Goal: Use online tool/utility: Utilize a website feature to perform a specific function

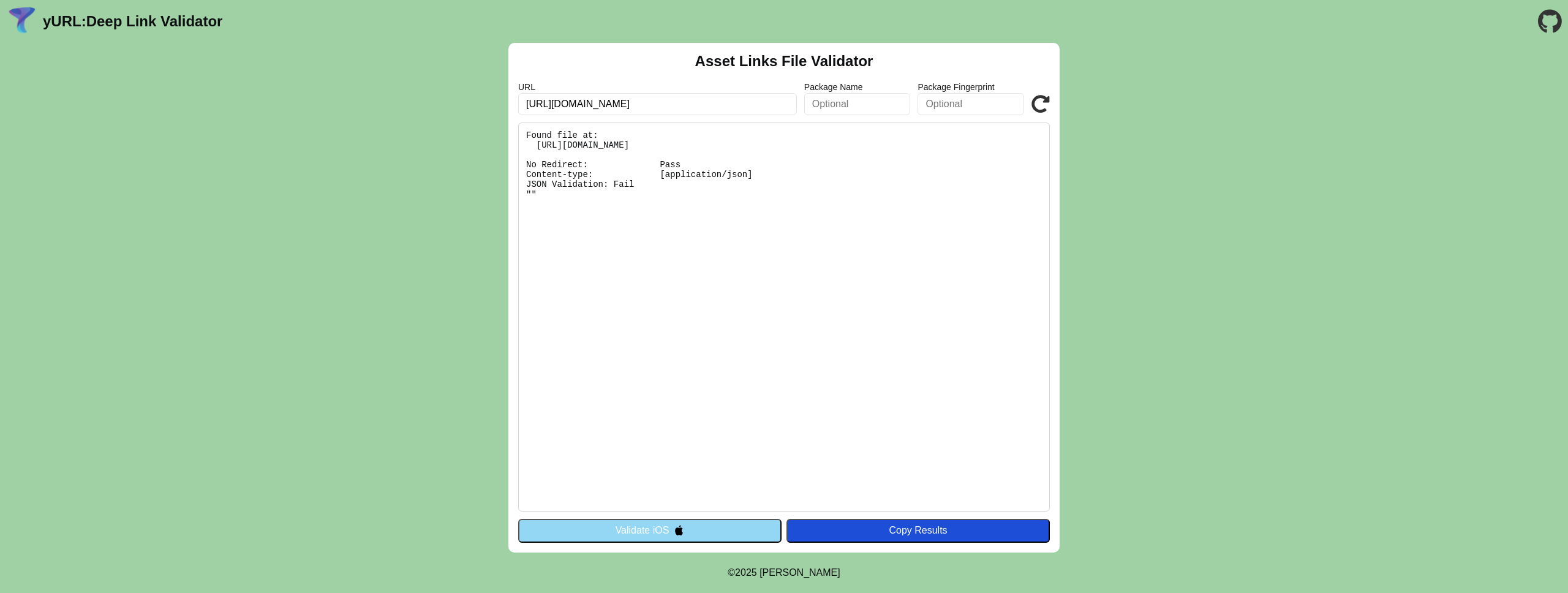
click at [1082, 214] on div "Asset Links File Validator URL https://antwerppride.anykrowd.app Package Name P…" at bounding box center [784, 297] width 1568 height 509
drag, startPoint x: 599, startPoint y: 144, endPoint x: 708, endPoint y: 145, distance: 109.0
click at [708, 145] on pre "Found file at: https://antwerppride.anykrowd.app/.well-known/assetlinks.json No…" at bounding box center [784, 316] width 532 height 389
drag, startPoint x: 837, startPoint y: 148, endPoint x: 534, endPoint y: 148, distance: 303.0
click at [534, 148] on pre "Found file at: https://antwerppride.anykrowd.app/.well-known/assetlinks.json No…" at bounding box center [784, 316] width 532 height 389
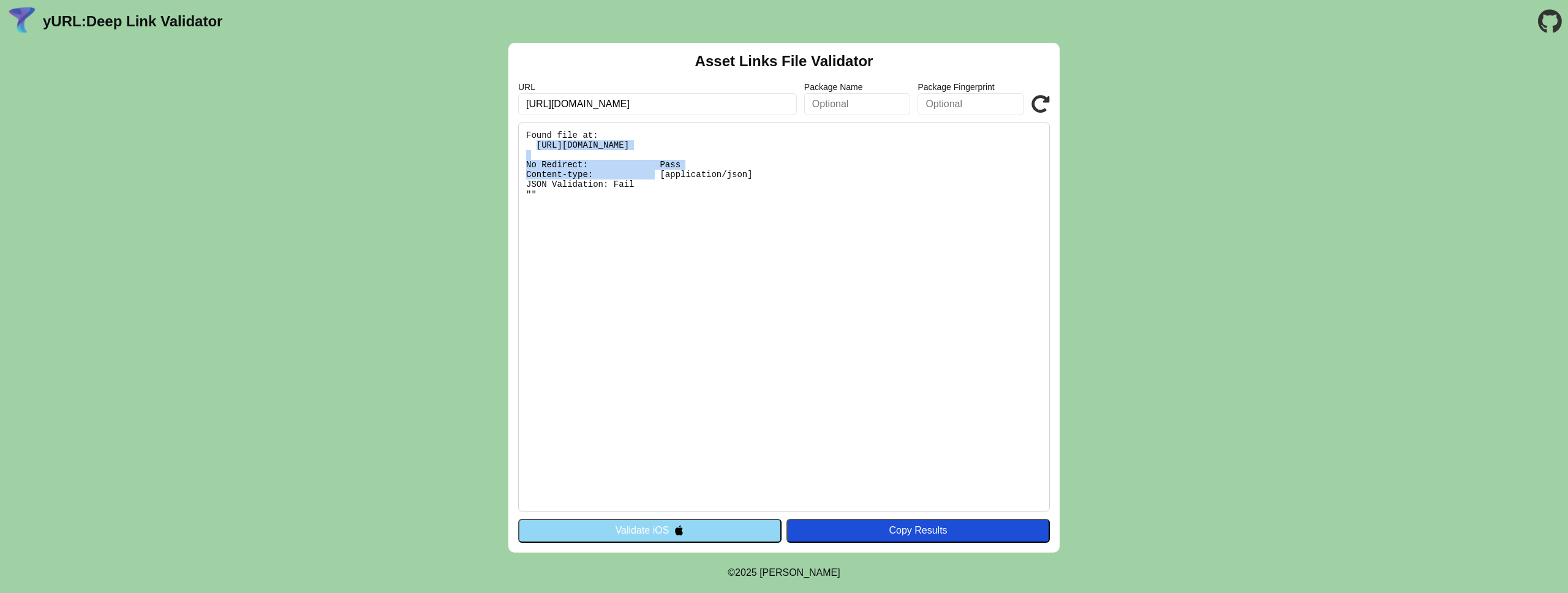
copy pre "https://antwerppride.anykrowd.app/.well-known/assetlinks.json"
click at [861, 148] on pre "Found file at: https://antwerppride.anykrowd.app/.well-known/assetlinks.json No…" at bounding box center [784, 316] width 532 height 389
drag, startPoint x: 856, startPoint y: 147, endPoint x: 538, endPoint y: 149, distance: 318.0
click at [538, 149] on pre "Found file at: https://antwerppride.anykrowd.app/.well-known/assetlinks.json No…" at bounding box center [784, 316] width 532 height 389
copy pre "https://antwerppride.anykrowd.app/.well-known/assetlinks.json"
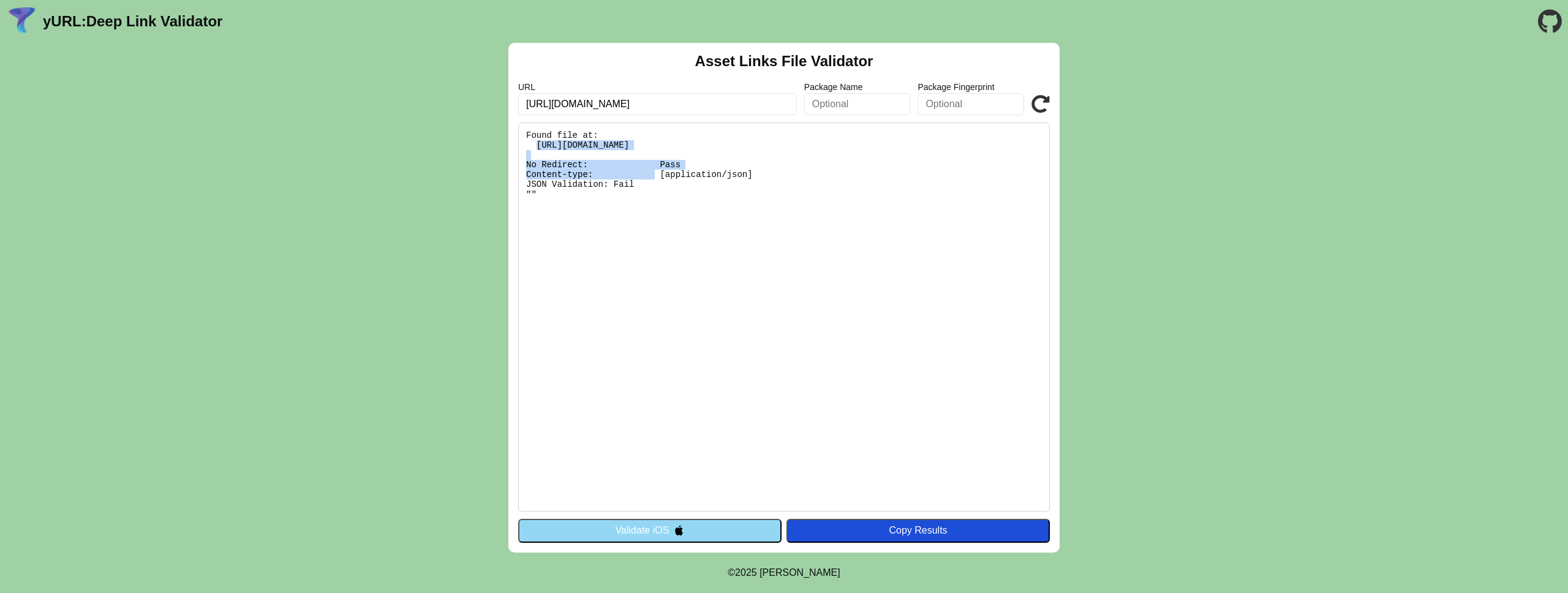
click at [663, 537] on button "Validate iOS" at bounding box center [650, 531] width 263 height 24
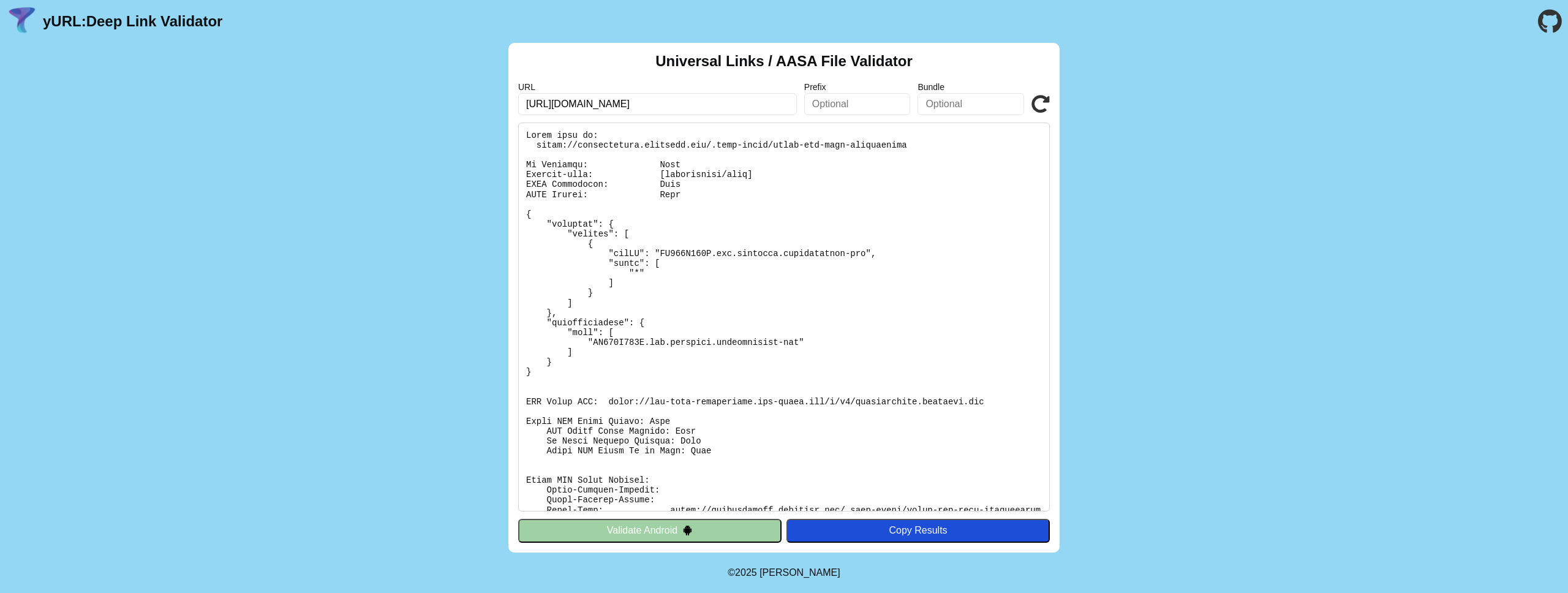
click at [665, 535] on button "Validate Android" at bounding box center [650, 531] width 263 height 24
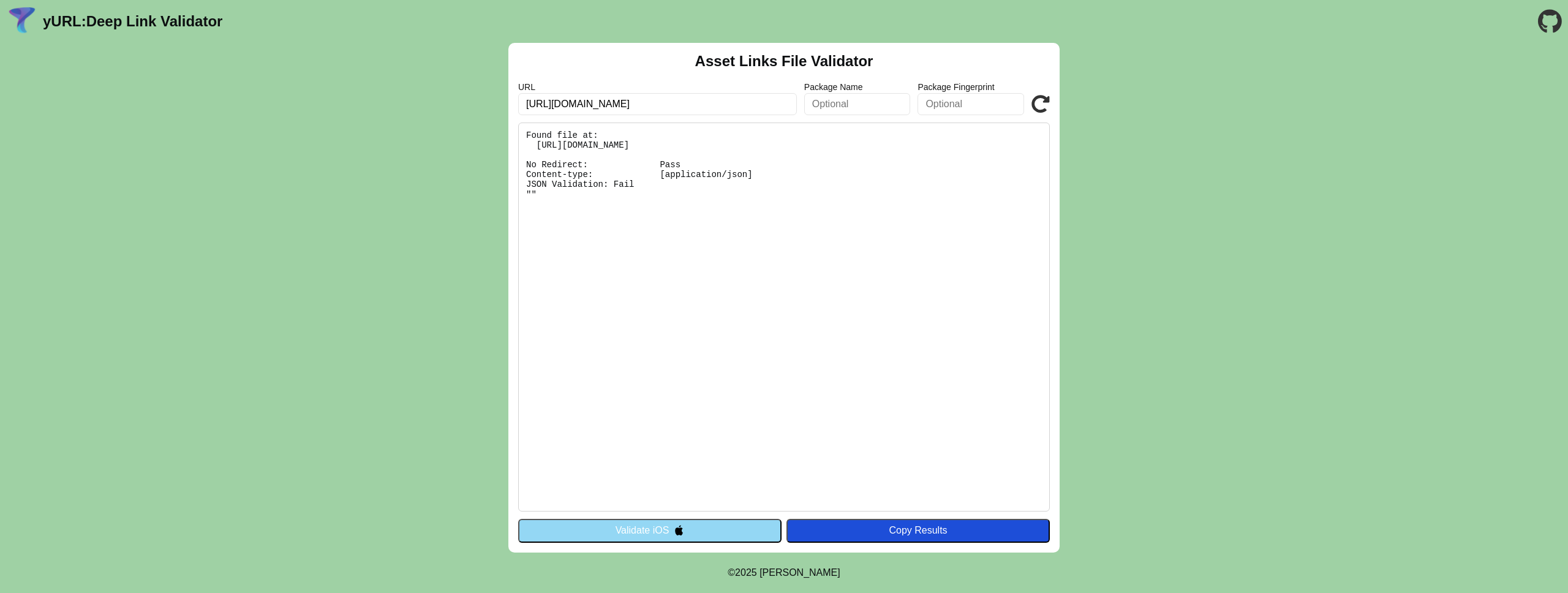
click at [1047, 108] on icon at bounding box center [1040, 104] width 18 height 18
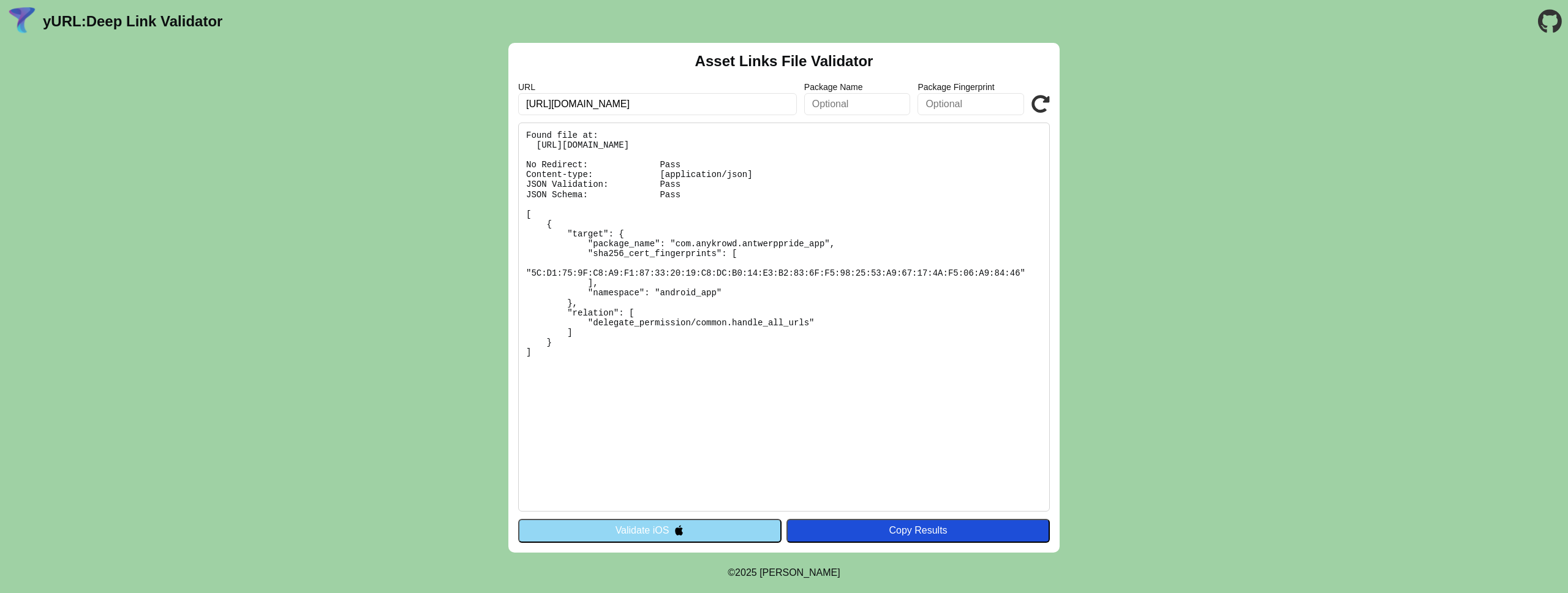
click at [666, 98] on input "[URL][DOMAIN_NAME]" at bounding box center [658, 104] width 279 height 22
paste input "‭https://festiloco"
type input "‭https://festiloco.anykrowd.app"
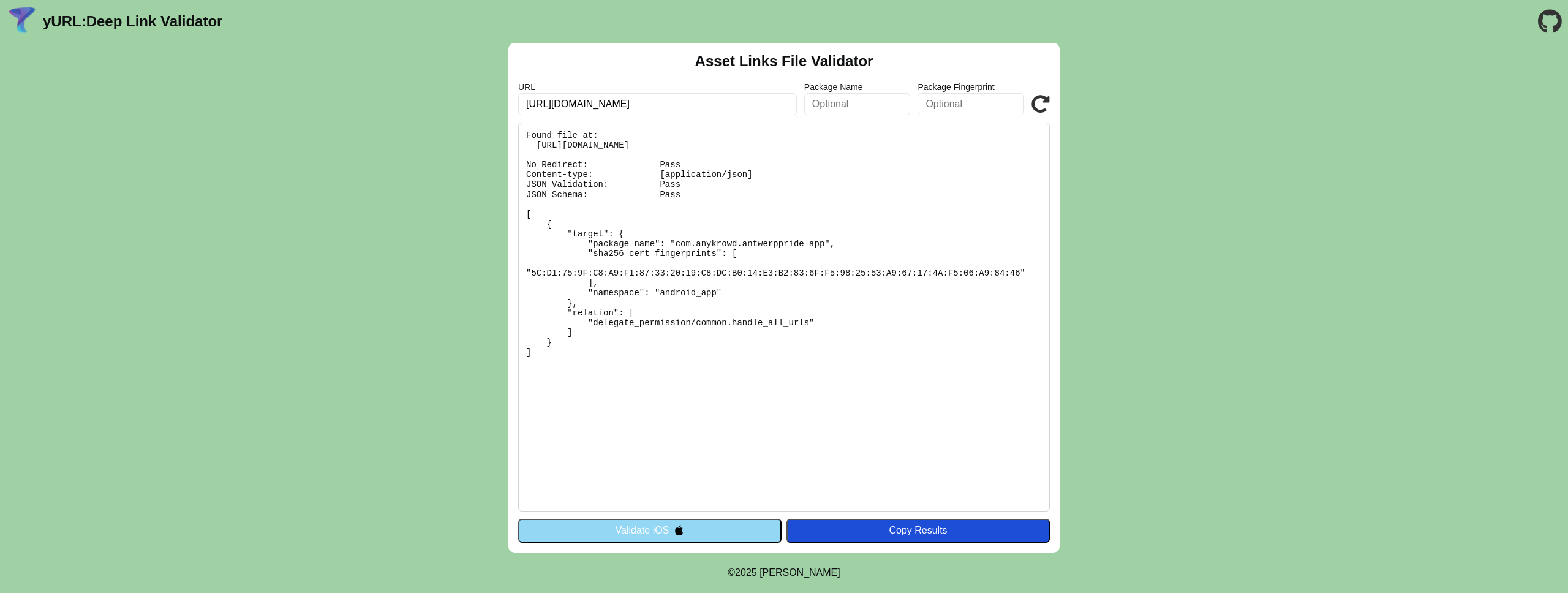
click button "Validate" at bounding box center [0, 0] width 0 height 0
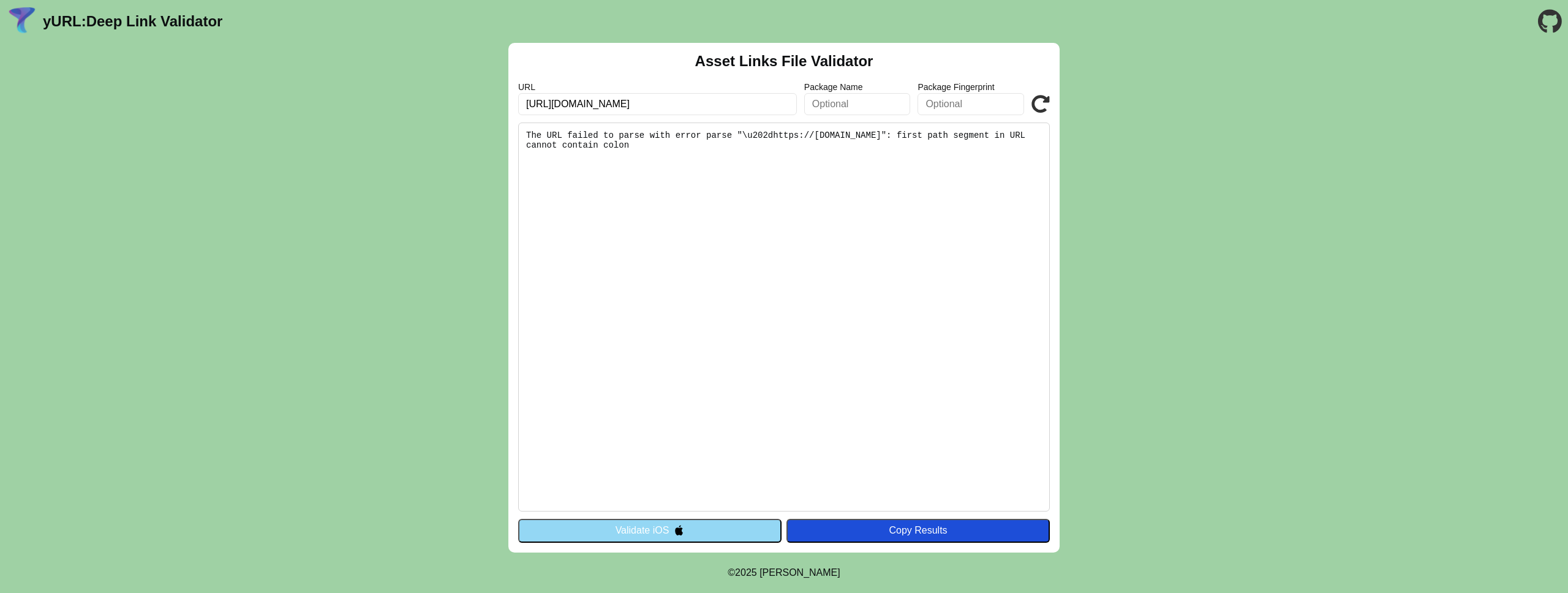
click at [530, 104] on input "‭https://festiloco.anykrowd.app" at bounding box center [658, 104] width 279 height 22
type input "[URL][DOMAIN_NAME]"
click button "Validate" at bounding box center [0, 0] width 0 height 0
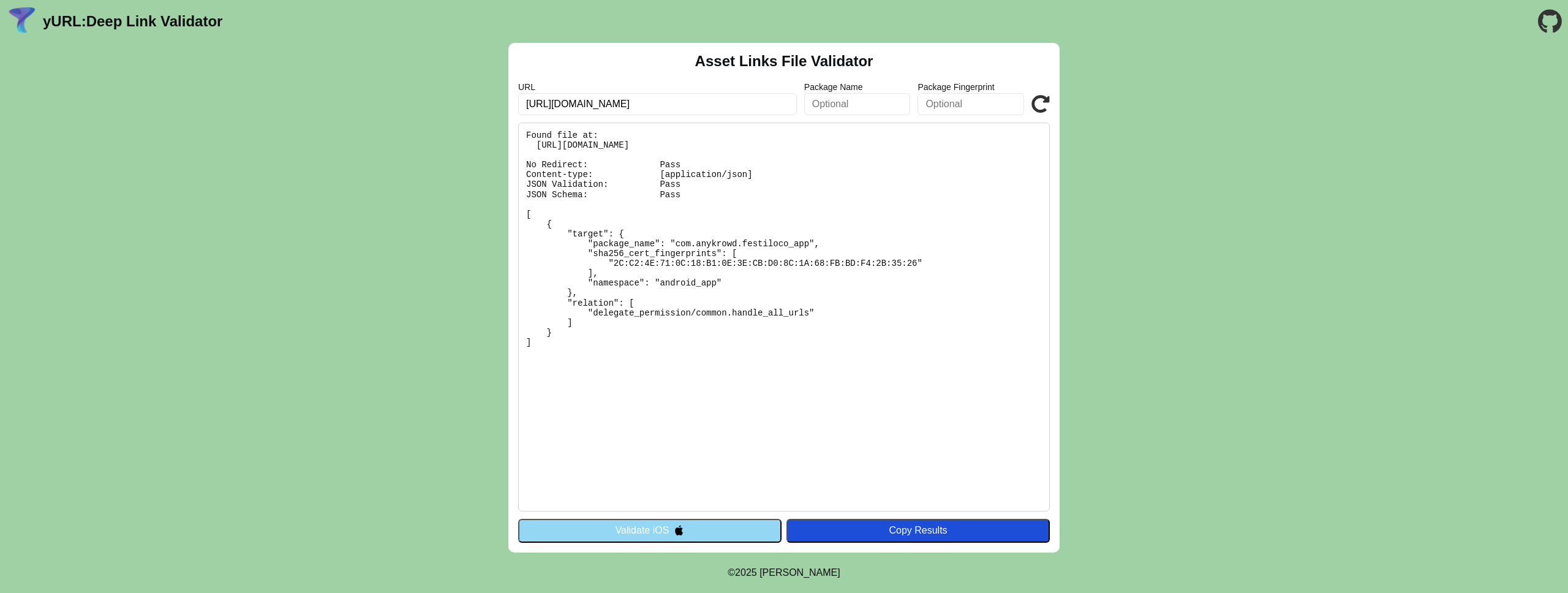
click at [664, 532] on button "Validate iOS" at bounding box center [650, 531] width 263 height 24
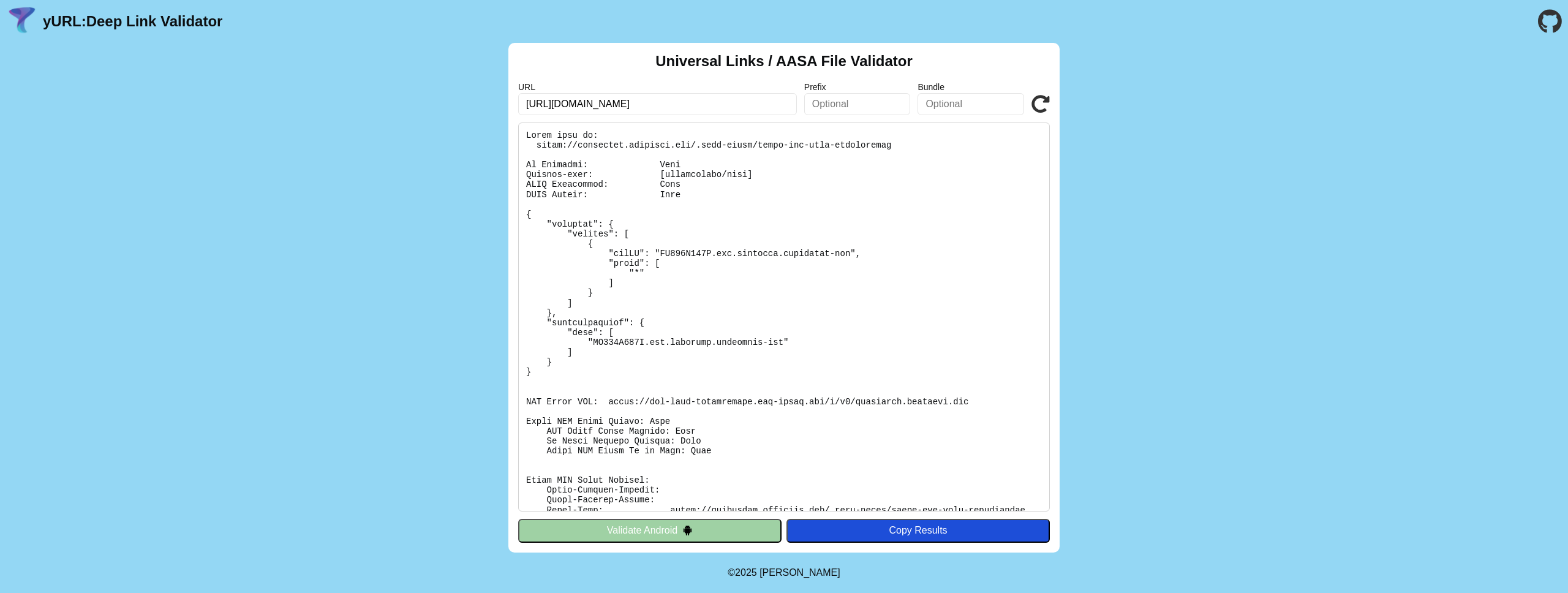
click at [666, 536] on button "Validate Android" at bounding box center [650, 531] width 263 height 24
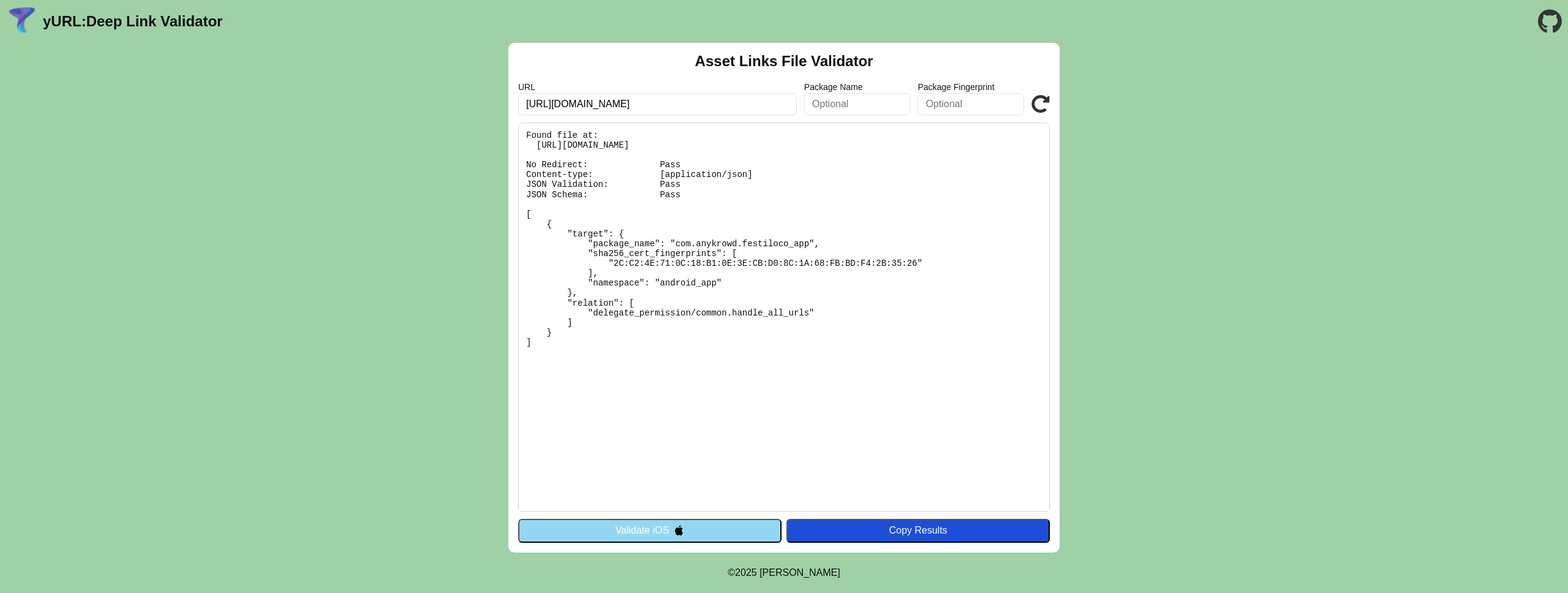
drag, startPoint x: 679, startPoint y: 104, endPoint x: 497, endPoint y: 104, distance: 182.0
click at [497, 104] on div "Asset Links File Validator URL https://festiloco.anykrowd.app Package Name Pack…" at bounding box center [784, 297] width 1568 height 509
